Goal: Navigation & Orientation: Find specific page/section

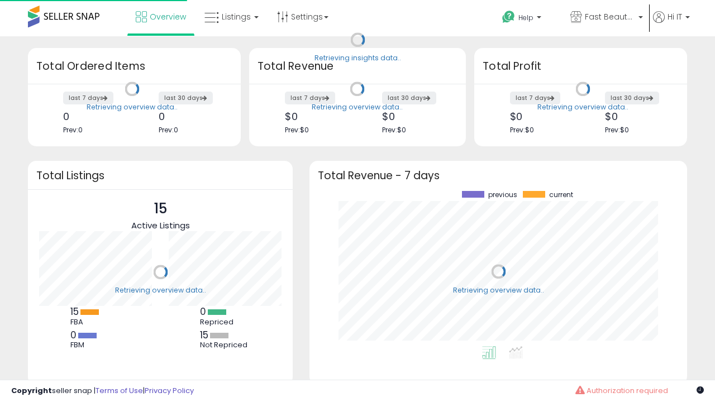
scroll to position [155, 355]
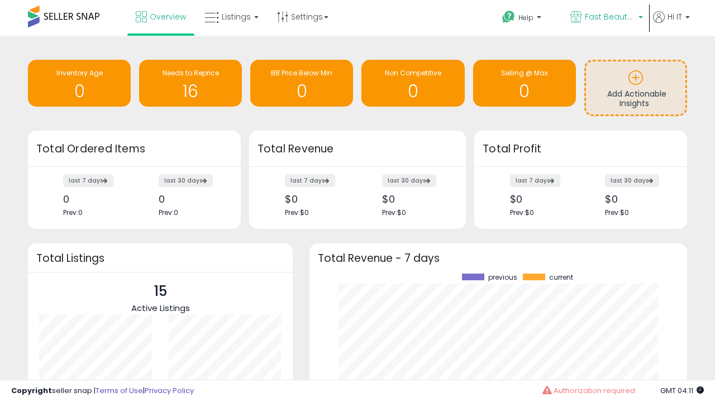
click at [606, 18] on span "Fast Beauty ([GEOGRAPHIC_DATA])" at bounding box center [610, 16] width 50 height 11
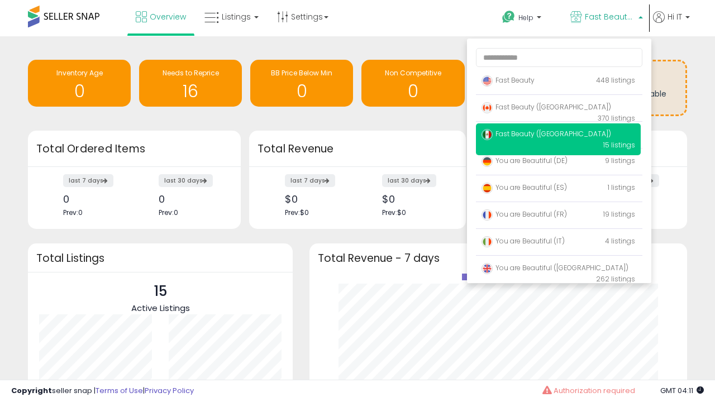
click at [558, 109] on span "Fast Beauty ([GEOGRAPHIC_DATA])" at bounding box center [547, 106] width 130 height 9
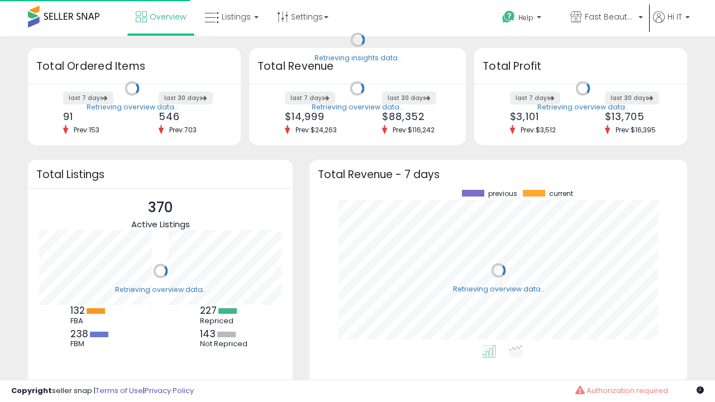
scroll to position [155, 355]
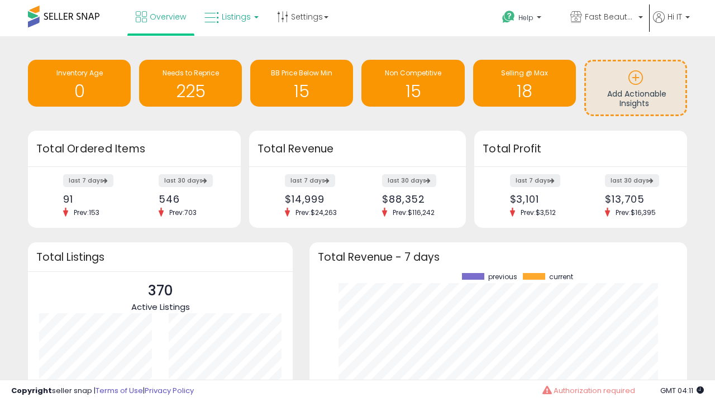
click at [230, 17] on span "Listings" at bounding box center [236, 16] width 29 height 11
